Goal: Find contact information: Find contact information

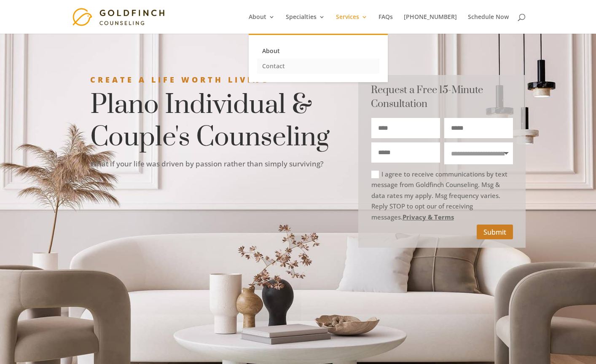
click at [296, 67] on link "Contact" at bounding box center [318, 66] width 122 height 15
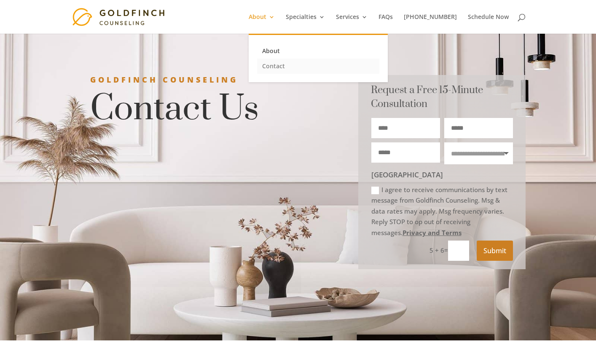
click at [292, 68] on link "Contact" at bounding box center [318, 66] width 122 height 15
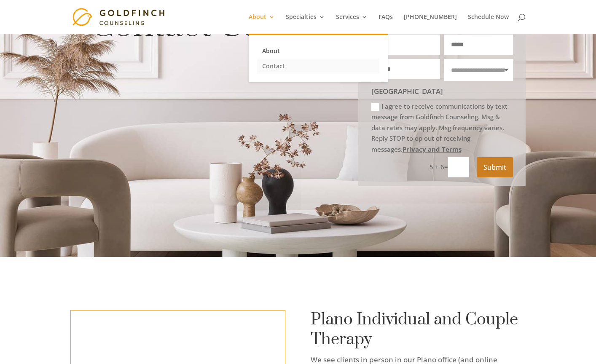
scroll to position [84, 0]
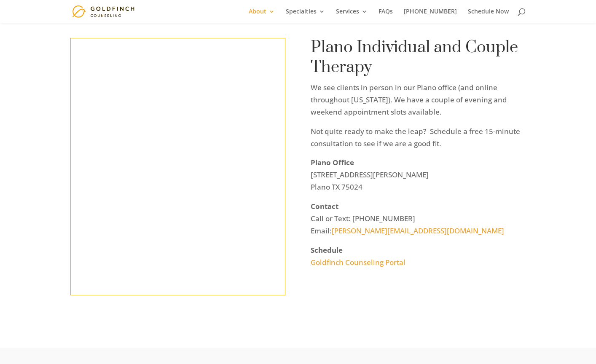
scroll to position [380, 0]
